Goal: Navigation & Orientation: Understand site structure

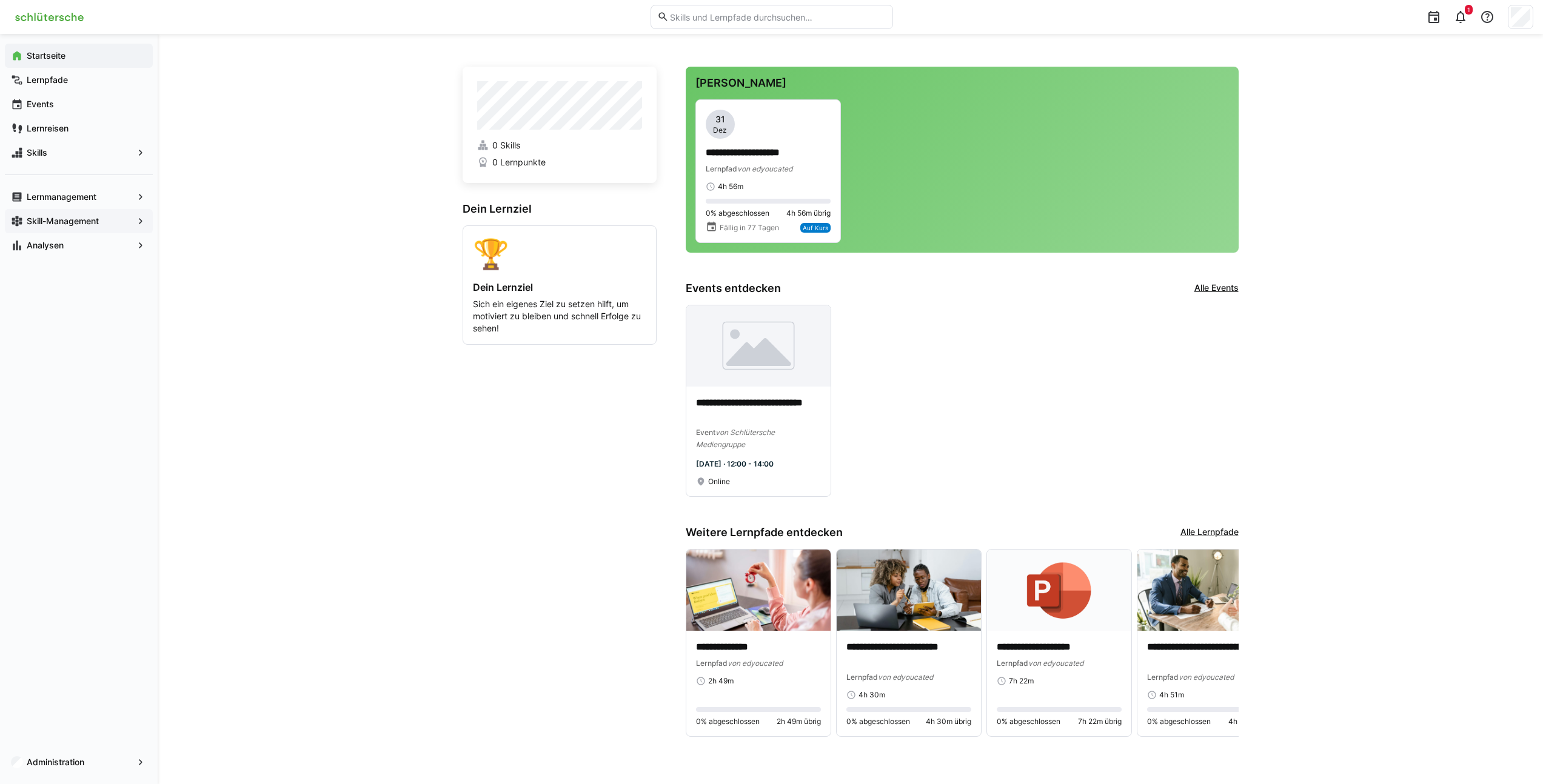
click at [0, 0] on app-navigation-label "Skill-Management" at bounding box center [0, 0] width 0 height 0
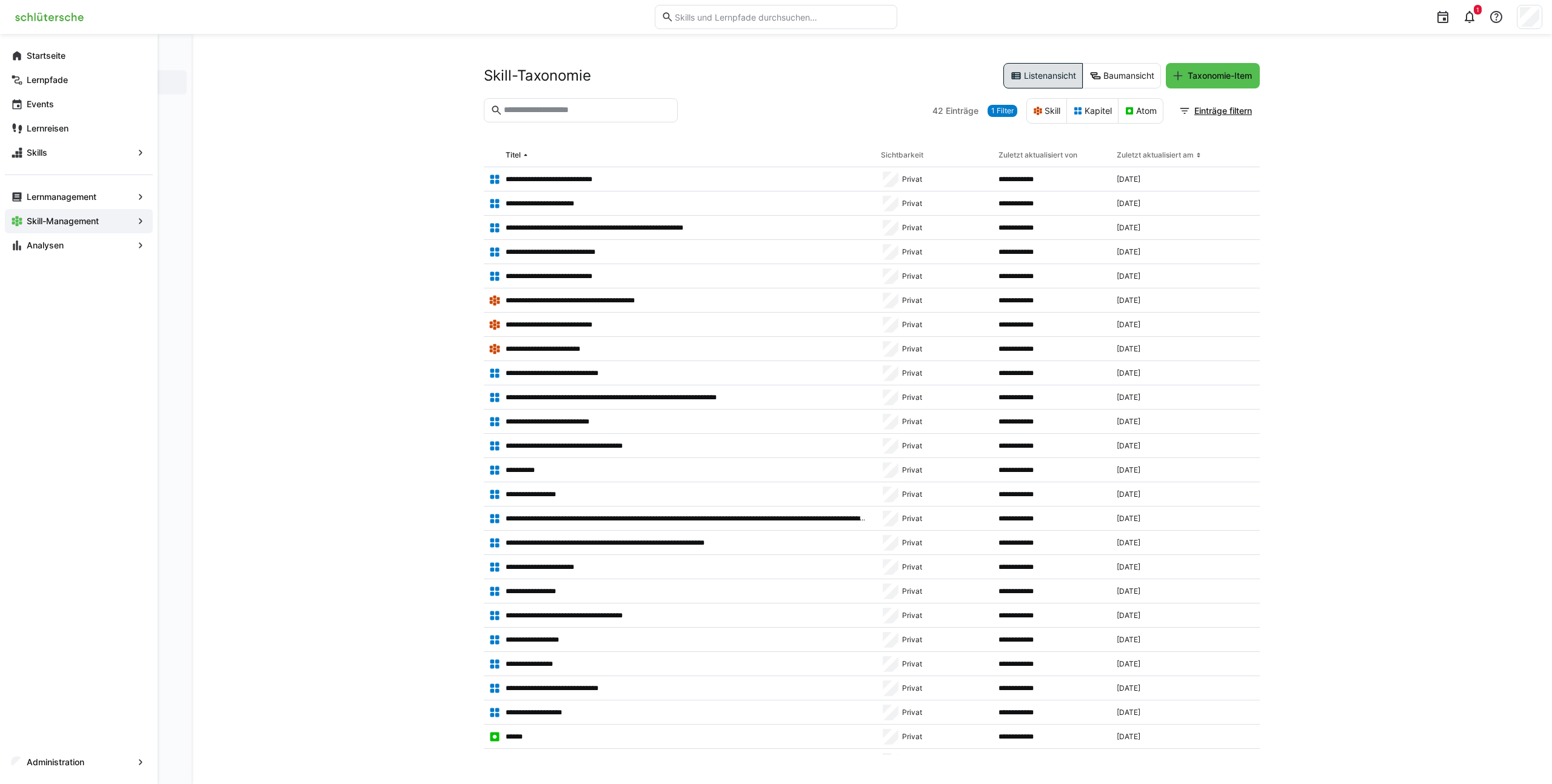
click at [145, 224] on eds-icon at bounding box center [140, 221] width 12 height 12
click at [118, 113] on div "Skill-Profile" at bounding box center [114, 107] width 148 height 24
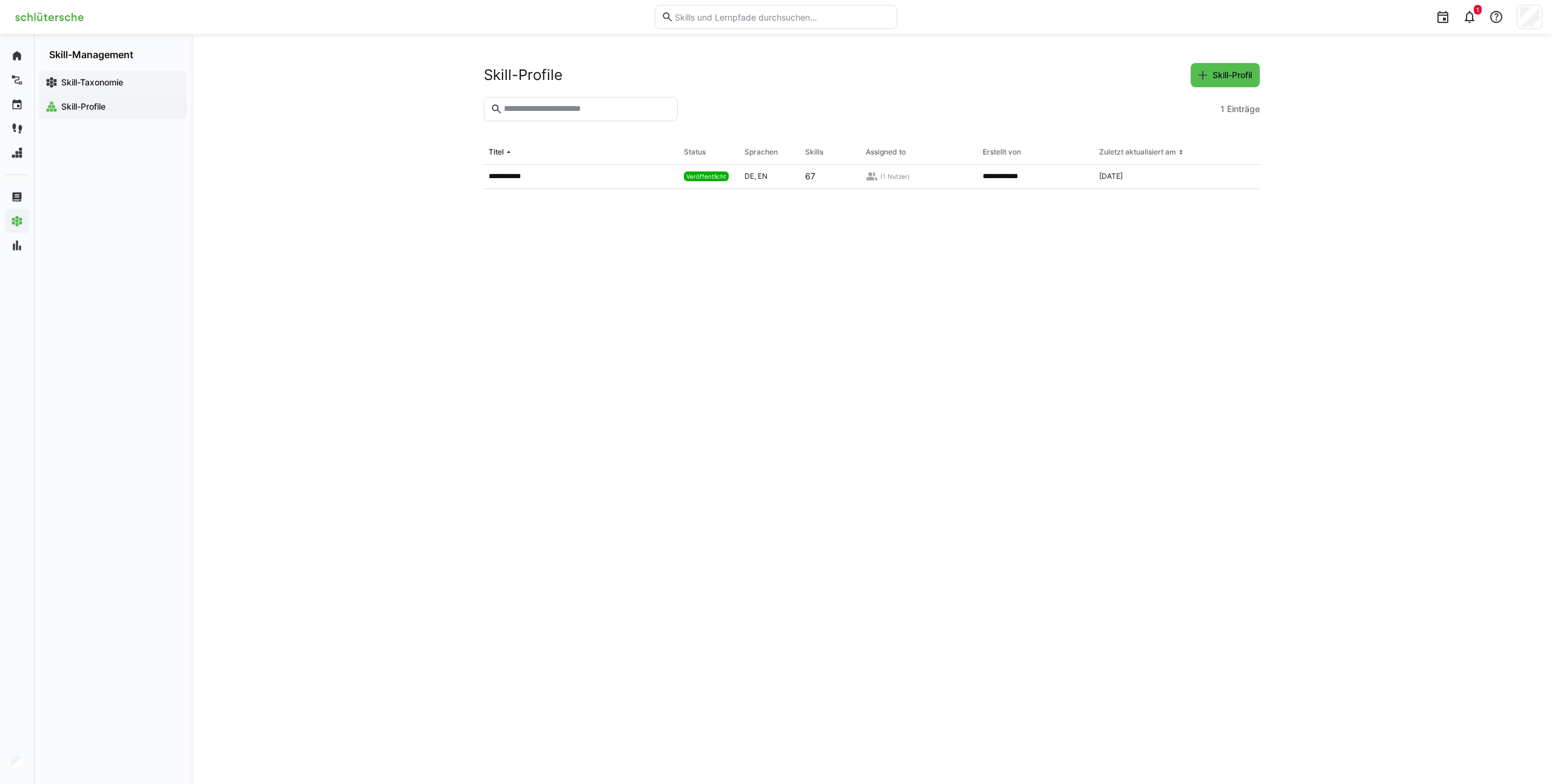
click at [0, 0] on app-navigation-label "Skill-Taxonomie" at bounding box center [0, 0] width 0 height 0
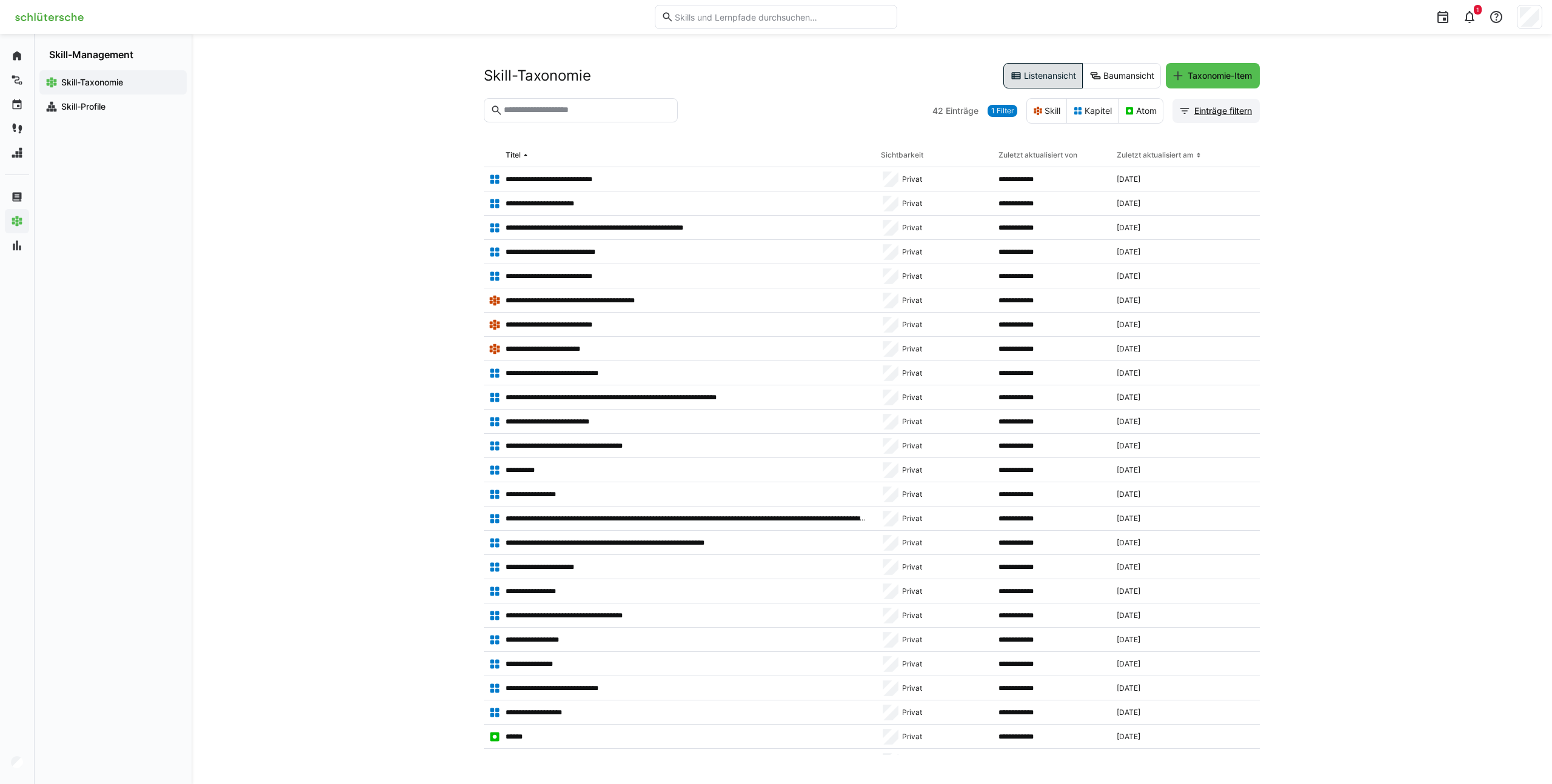
click at [1225, 114] on span "Einträge filtern" at bounding box center [1223, 111] width 61 height 12
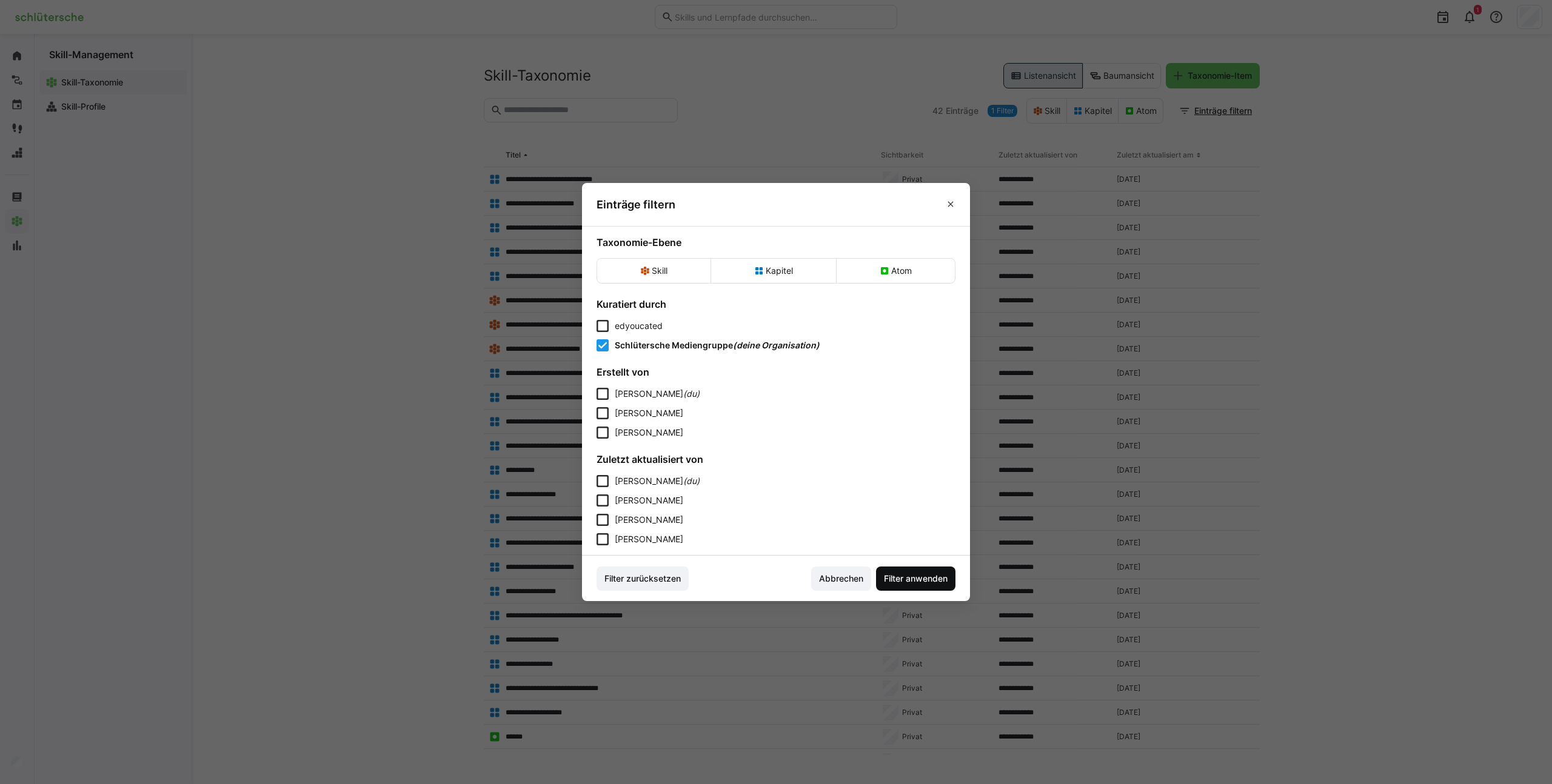
click at [913, 578] on span "Filter anwenden" at bounding box center [916, 579] width 68 height 12
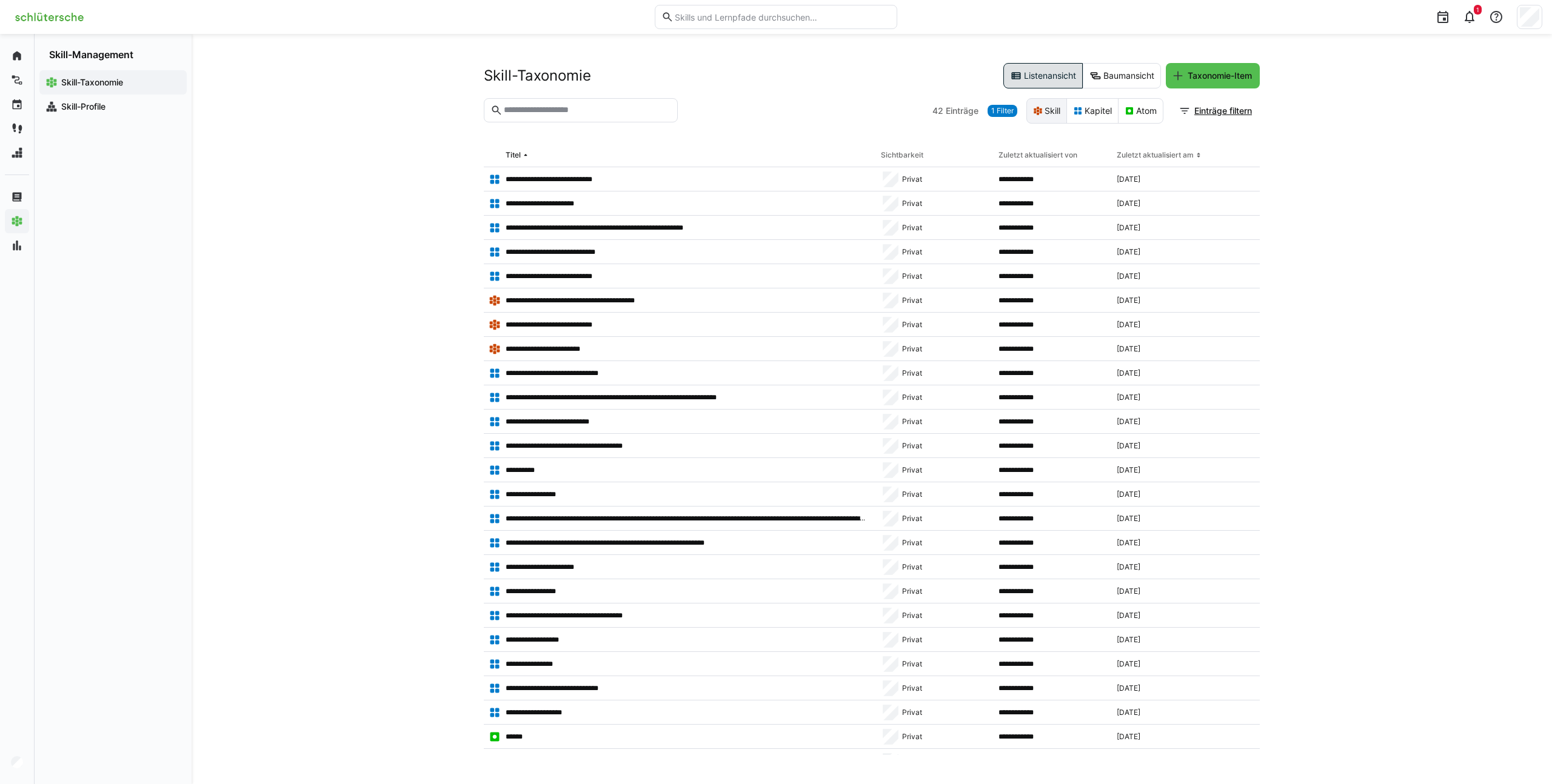
click at [1048, 115] on eds-button-option "Skill" at bounding box center [1047, 111] width 40 height 26
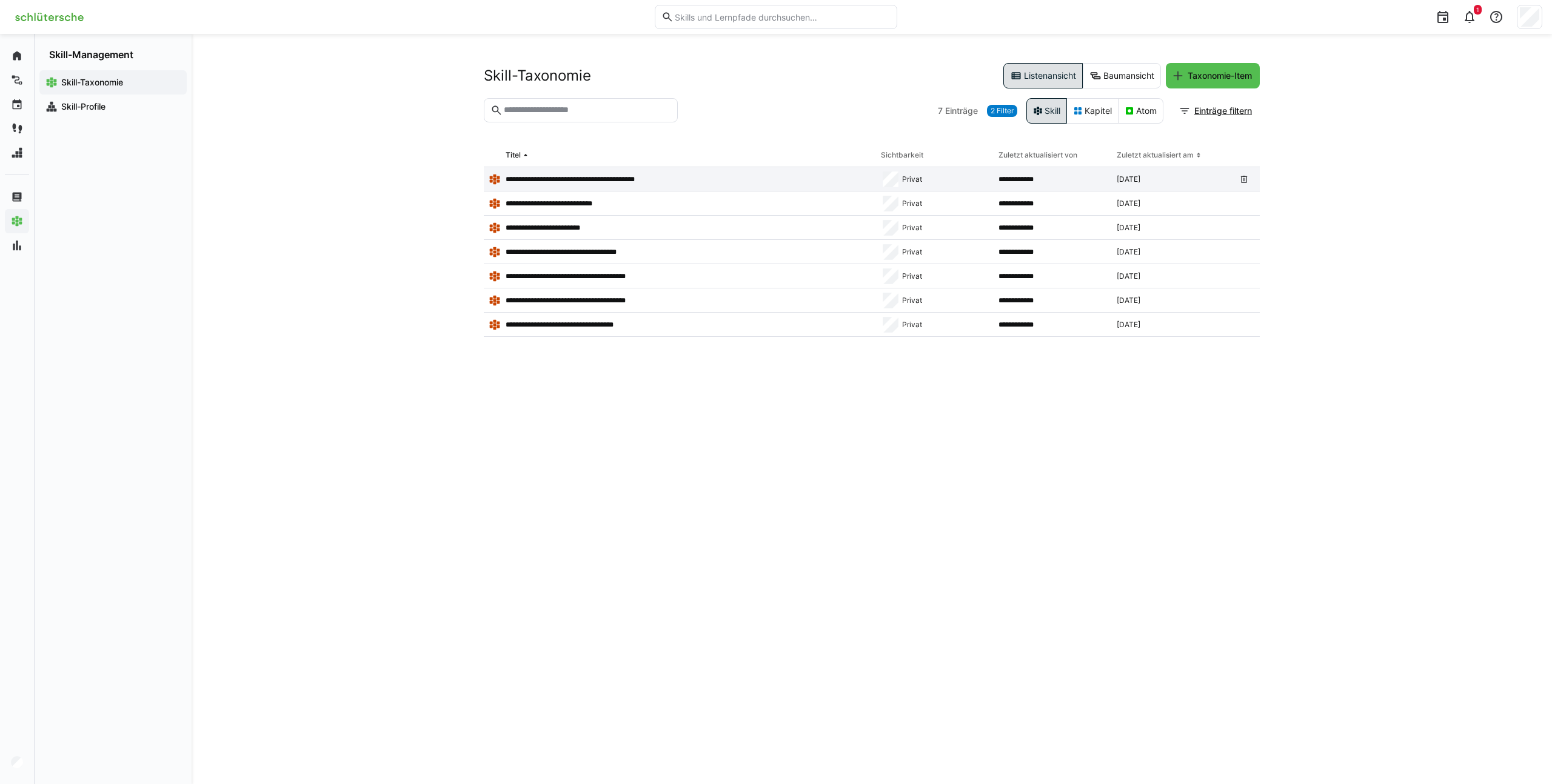
click at [522, 176] on p "**********" at bounding box center [587, 180] width 162 height 10
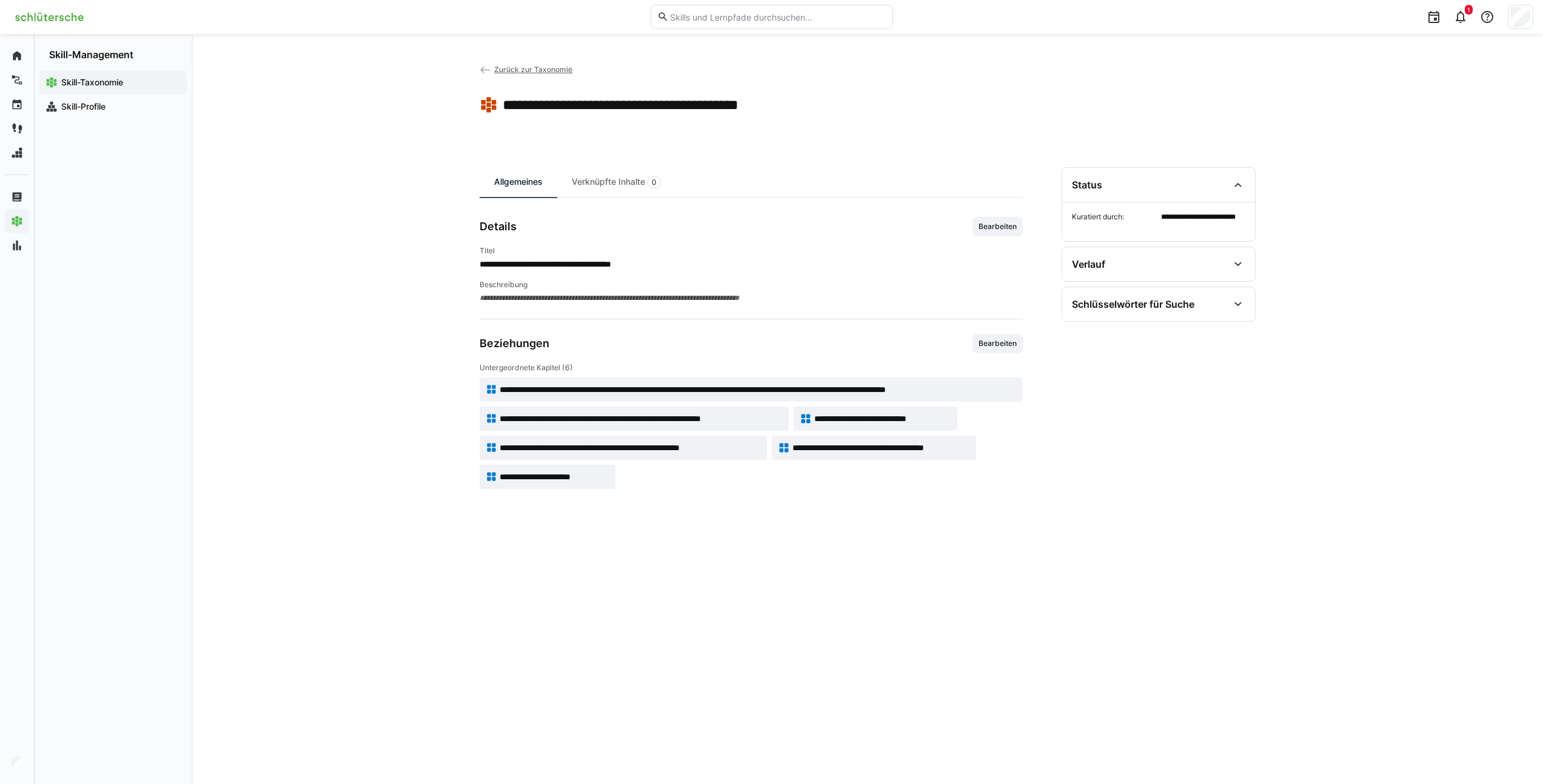
click at [527, 70] on span "Zurück zur Taxonomie" at bounding box center [533, 69] width 78 height 9
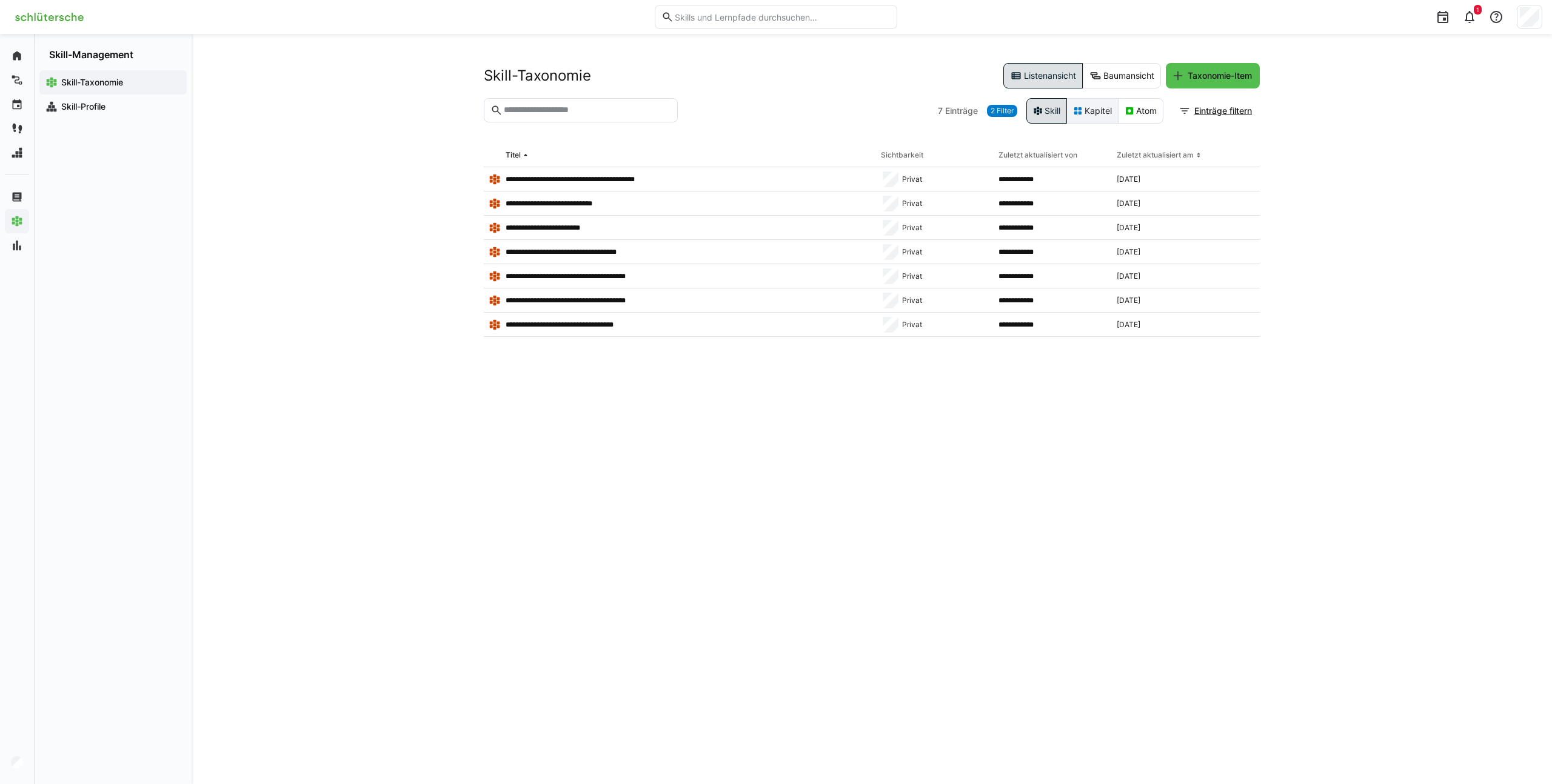
click at [1078, 112] on eds-icon at bounding box center [1078, 111] width 10 height 10
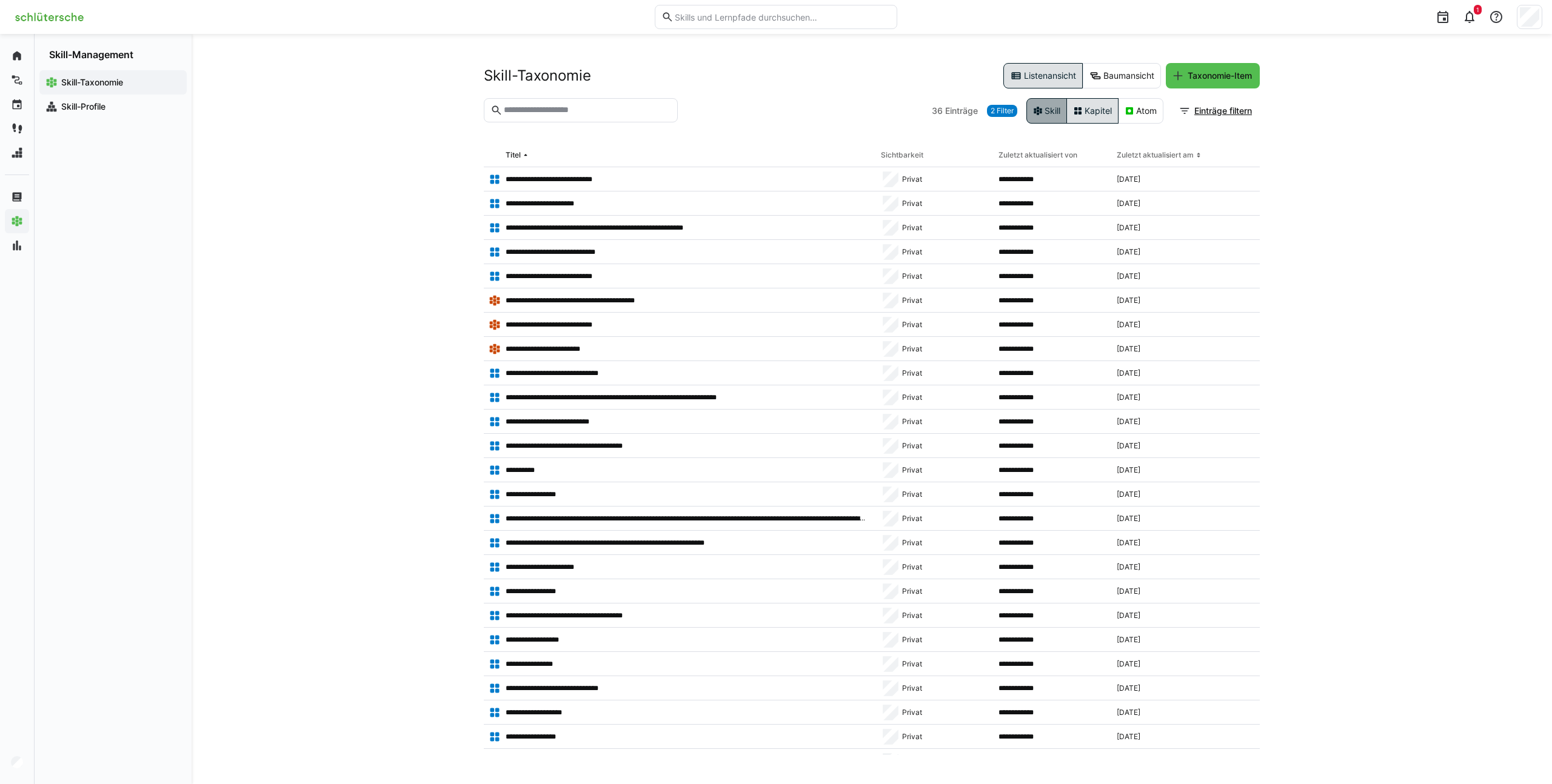
click at [1041, 113] on eds-button-option "Skill" at bounding box center [1047, 111] width 40 height 26
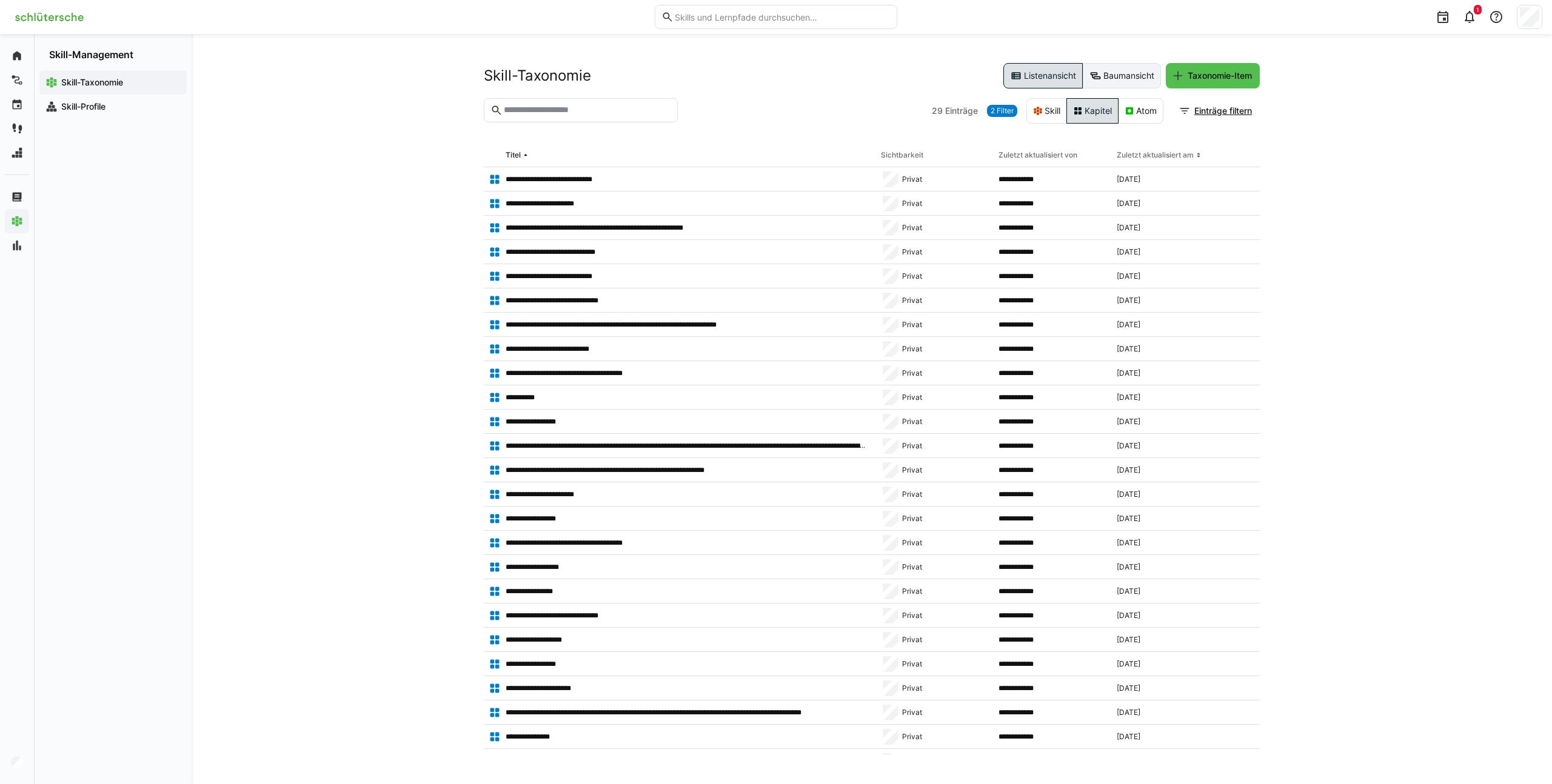
click at [1135, 72] on eds-button-option "Baumansicht" at bounding box center [1122, 76] width 78 height 26
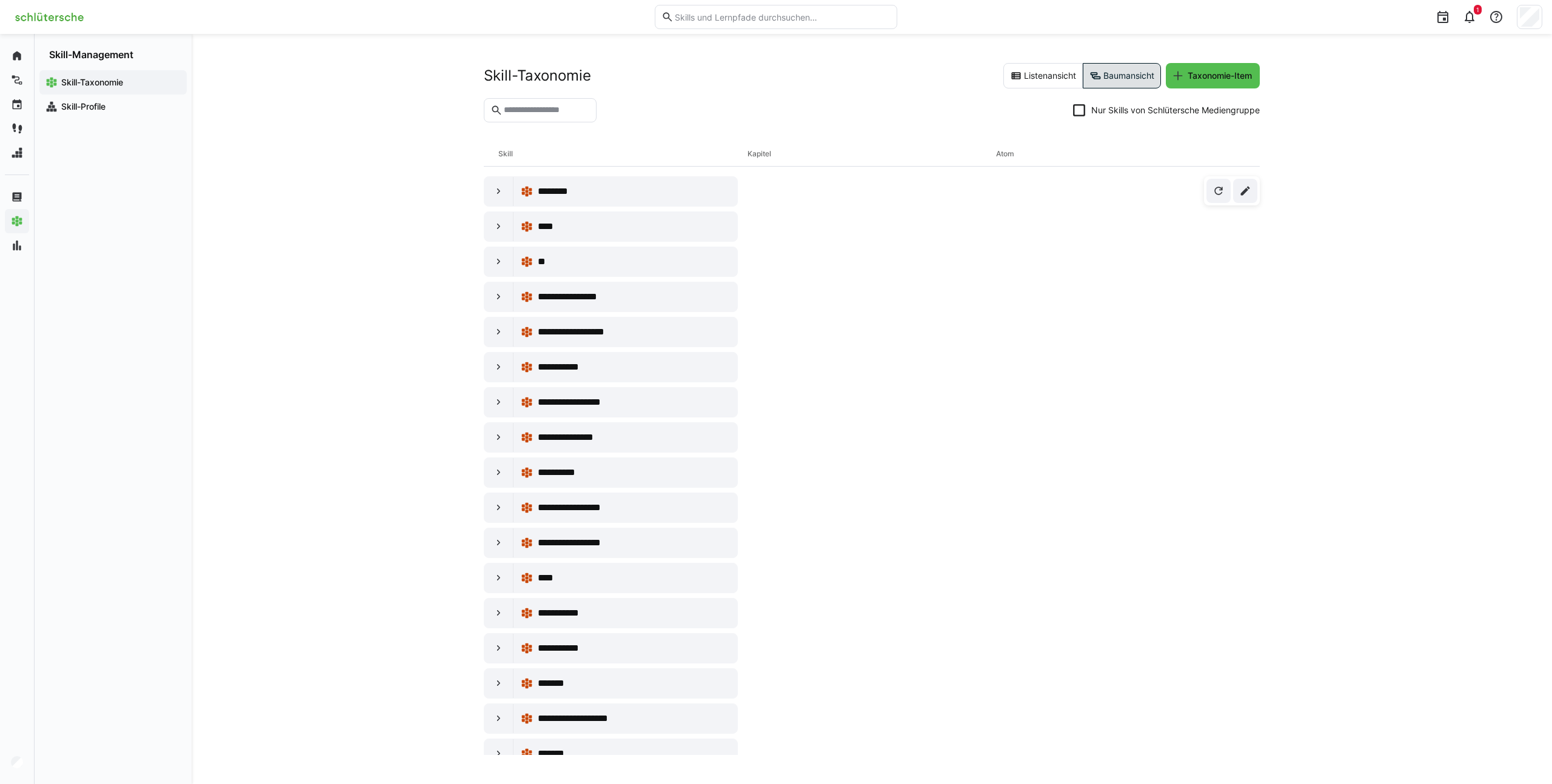
click at [1084, 114] on eds-checkbox "Nur Skills von Schlütersche Mediengruppe" at bounding box center [1167, 110] width 187 height 12
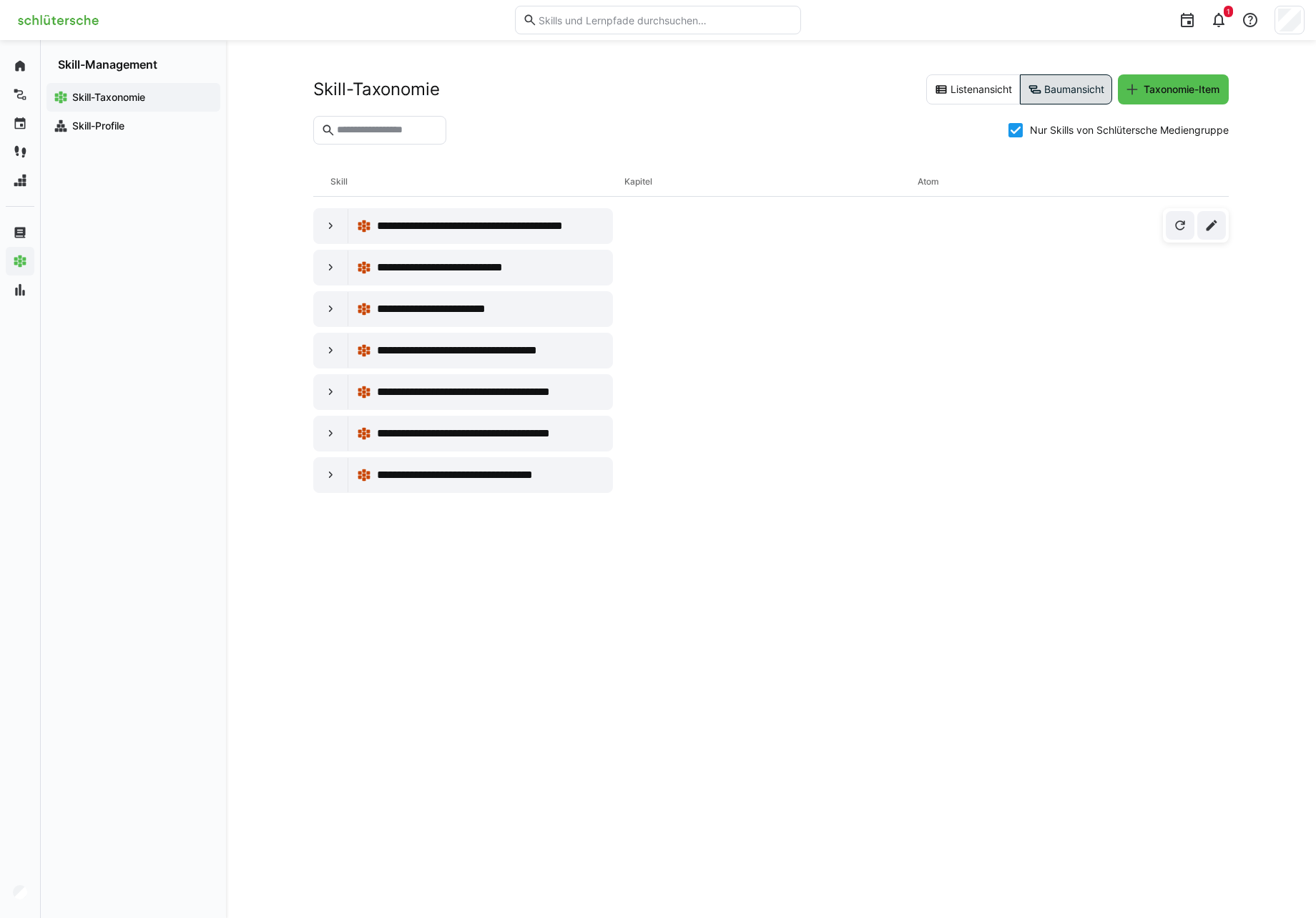
click at [951, 345] on div "**********" at bounding box center [765, 350] width 904 height 284
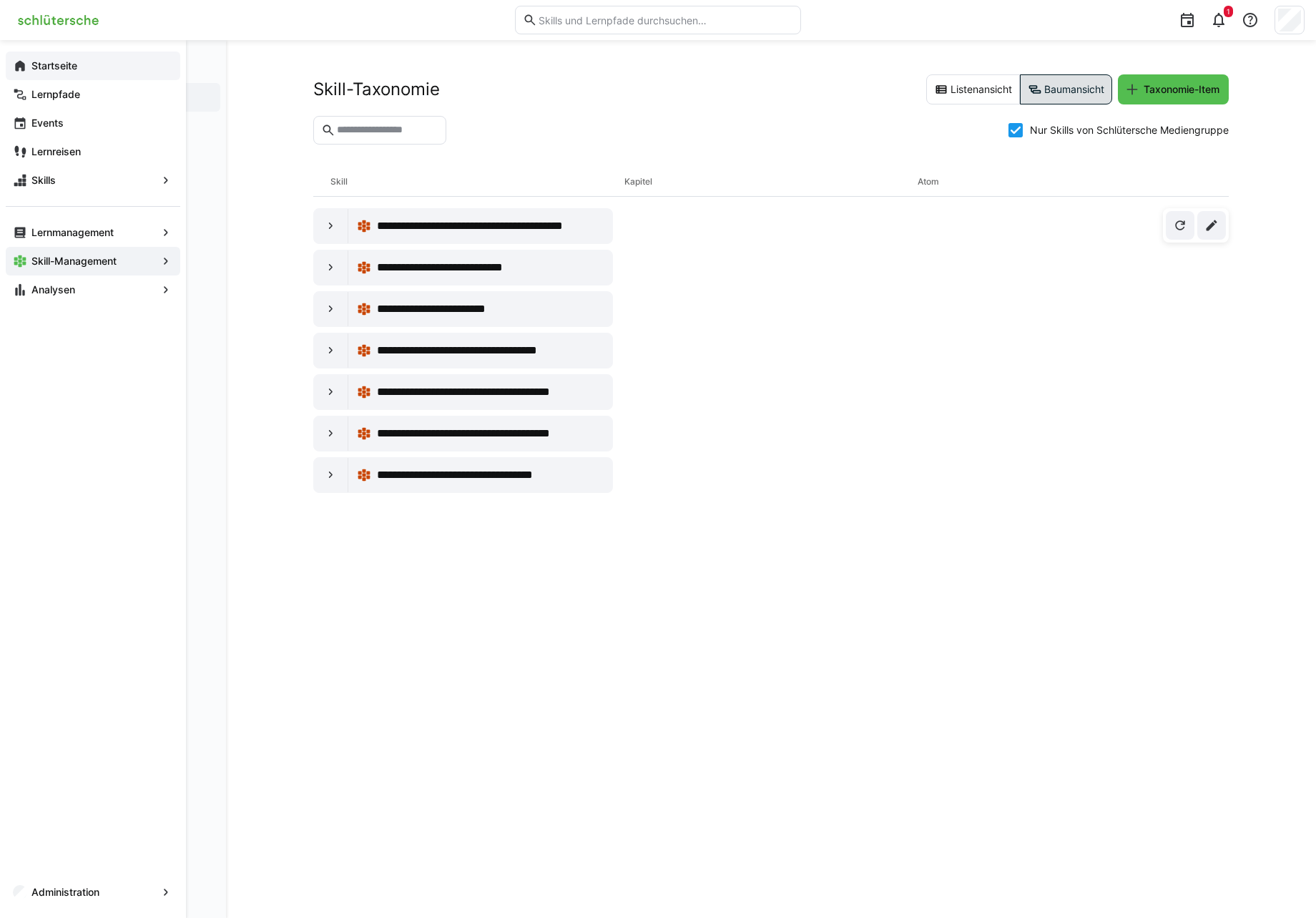
click at [9, 69] on div "Startseite" at bounding box center [93, 66] width 174 height 29
